Goal: Information Seeking & Learning: Learn about a topic

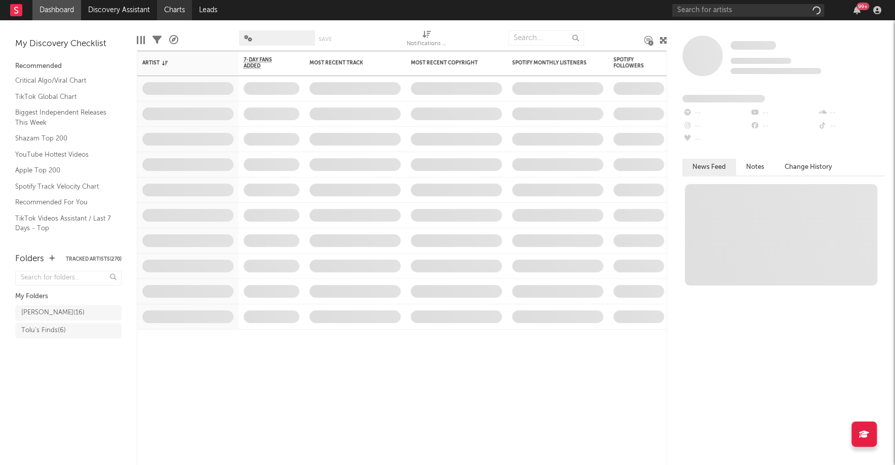
click at [174, 11] on link "Charts" at bounding box center [174, 10] width 35 height 20
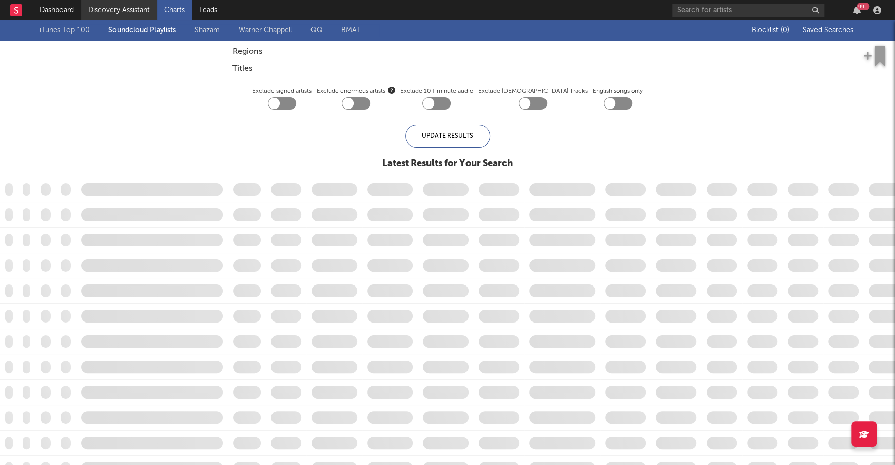
click at [144, 10] on link "Discovery Assistant" at bounding box center [119, 10] width 76 height 20
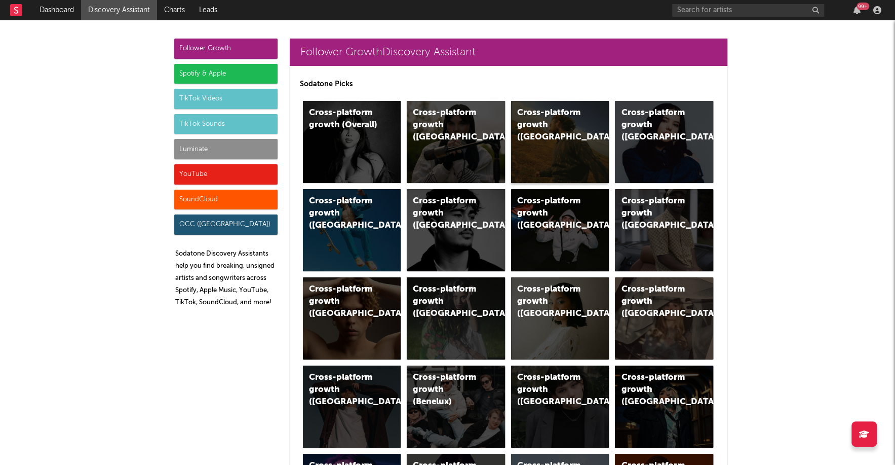
click at [529, 163] on div "Cross-platform growth (US)" at bounding box center [560, 142] width 98 height 82
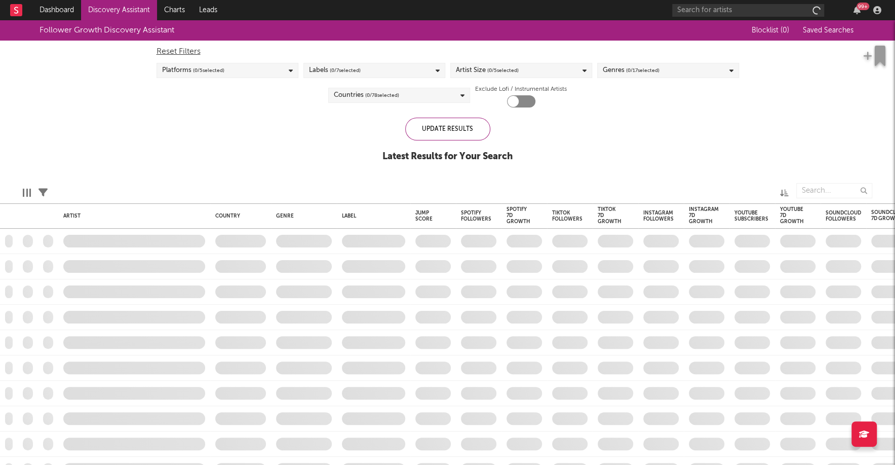
checkbox input "true"
